Goal: Task Accomplishment & Management: Complete application form

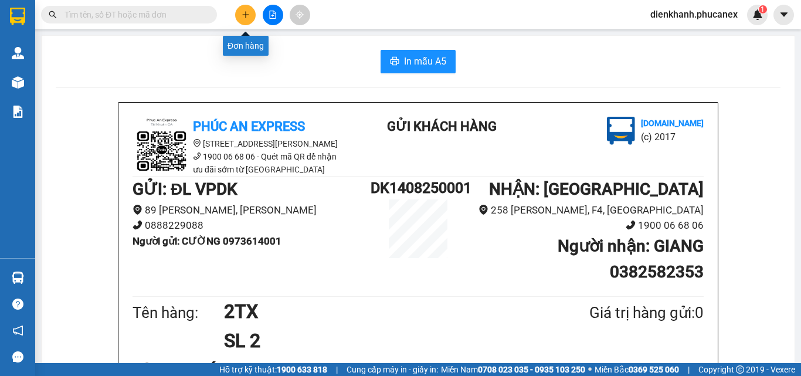
click at [247, 9] on button at bounding box center [245, 15] width 21 height 21
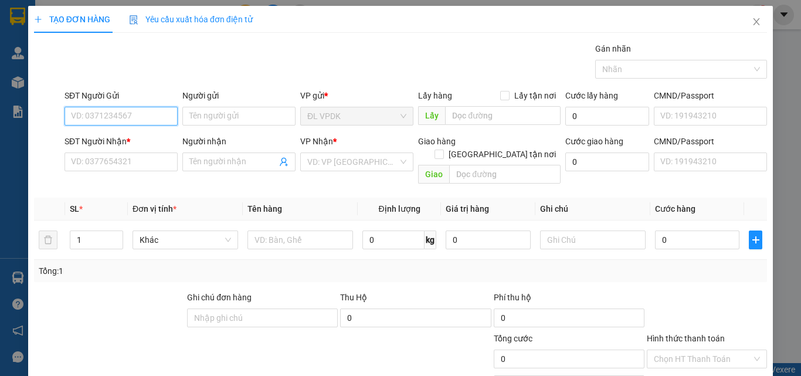
click at [163, 123] on input "SĐT Người Gửi" at bounding box center [120, 116] width 113 height 19
click at [97, 138] on div "0763784808 - C TRANG" at bounding box center [120, 139] width 98 height 13
type input "0763784808"
type input "C TRANG"
type input "0336044491"
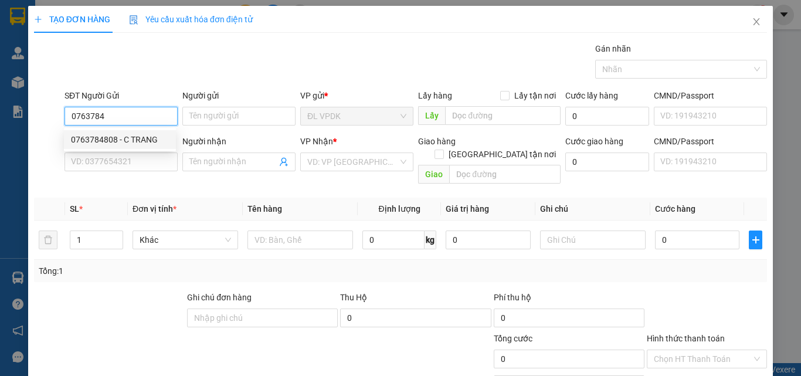
type input "HOA"
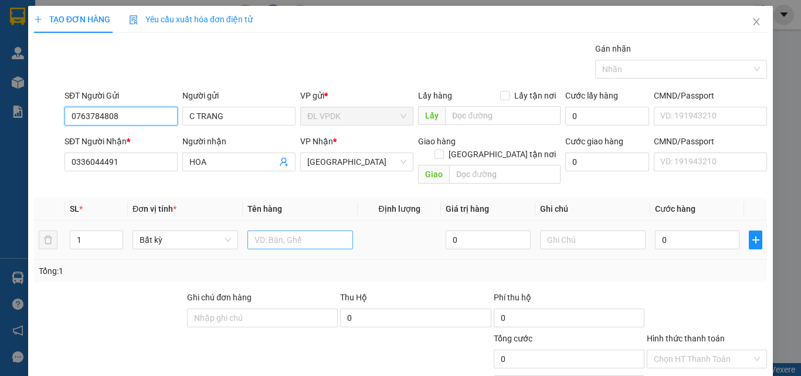
type input "0763784808"
click at [257, 232] on input "text" at bounding box center [300, 239] width 106 height 19
type input "1T"
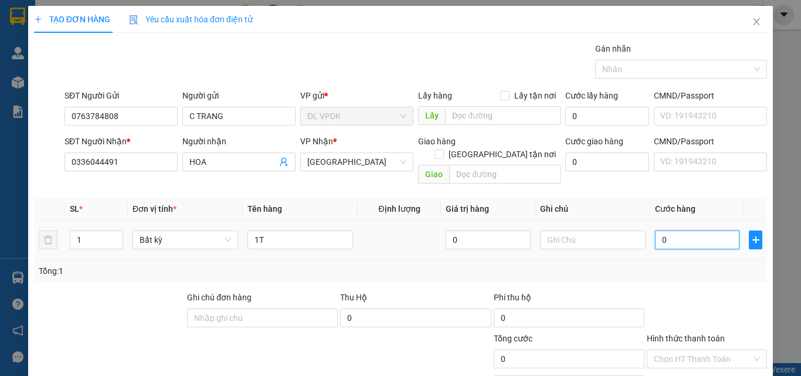
click at [656, 230] on input "0" at bounding box center [697, 239] width 84 height 19
type input "2"
type input "20"
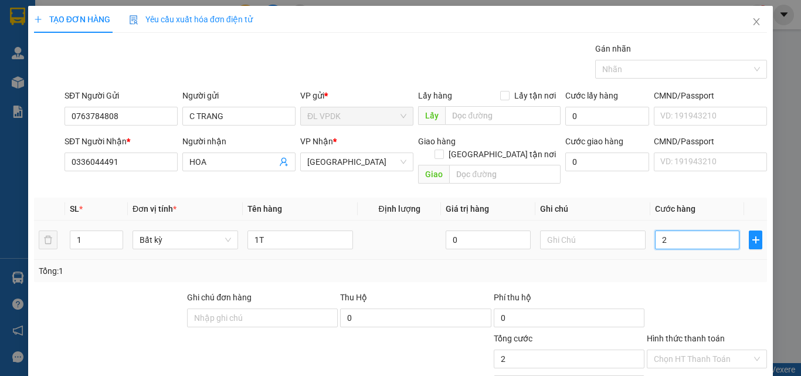
type input "20"
type input "20.000"
click at [679, 334] on label "Hình thức thanh toán" at bounding box center [686, 338] width 78 height 9
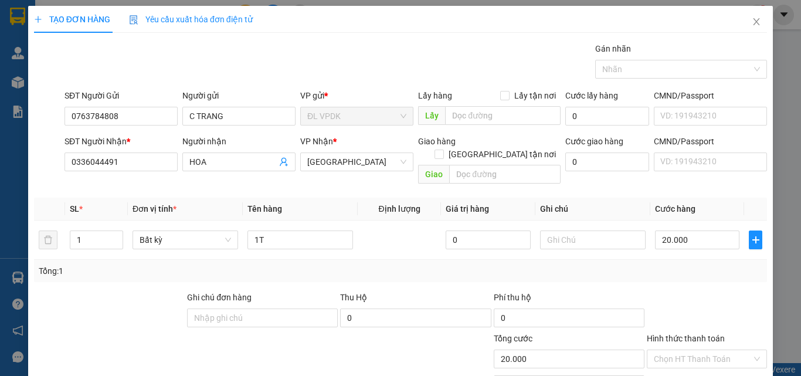
click at [679, 350] on input "Hình thức thanh toán" at bounding box center [703, 359] width 98 height 18
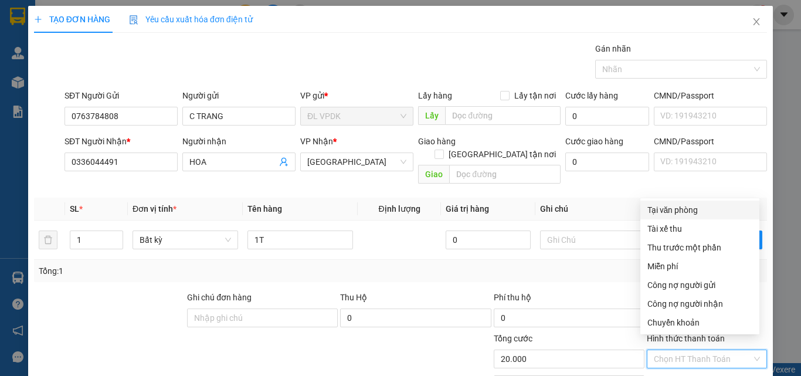
click at [669, 213] on div "Tại văn phòng" at bounding box center [699, 209] width 105 height 13
type input "0"
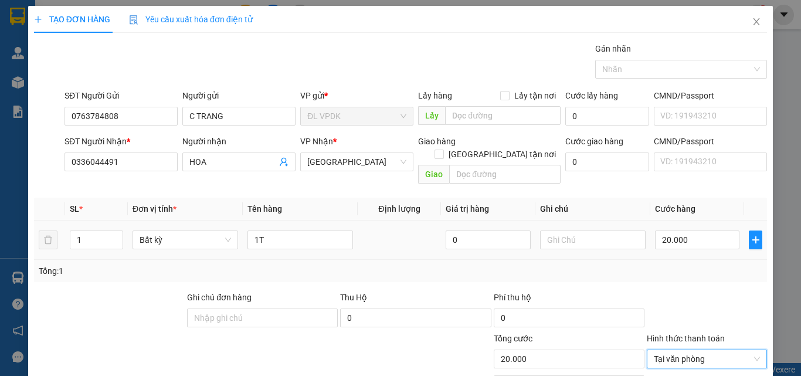
scroll to position [58, 0]
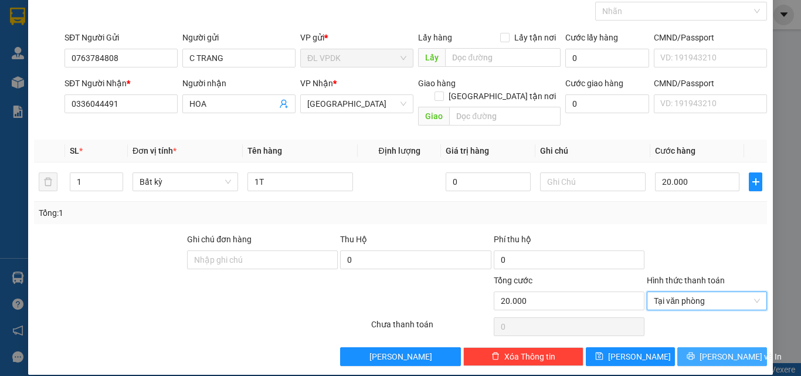
click at [717, 350] on span "[PERSON_NAME] và In" at bounding box center [740, 356] width 82 height 13
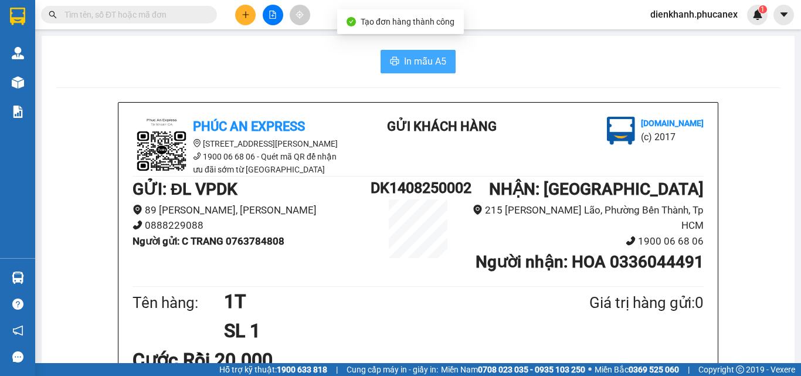
click at [404, 63] on span "In mẫu A5" at bounding box center [425, 61] width 42 height 15
